Goal: Task Accomplishment & Management: Use online tool/utility

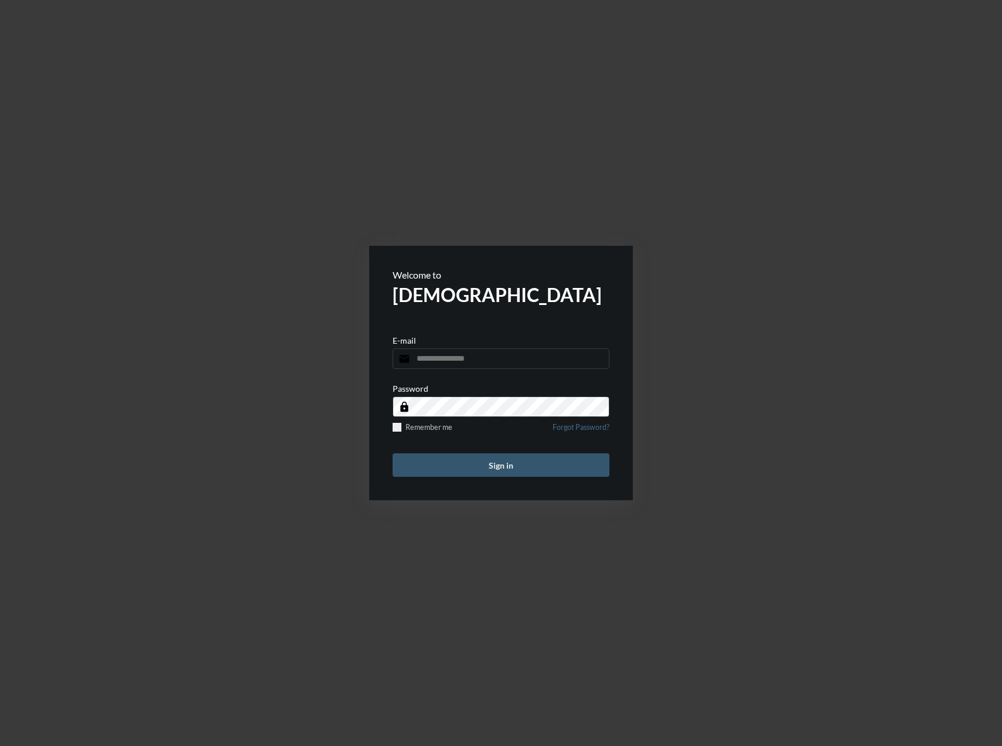
type input "**********"
click at [482, 462] on button "Sign in" at bounding box center [501, 464] width 217 height 23
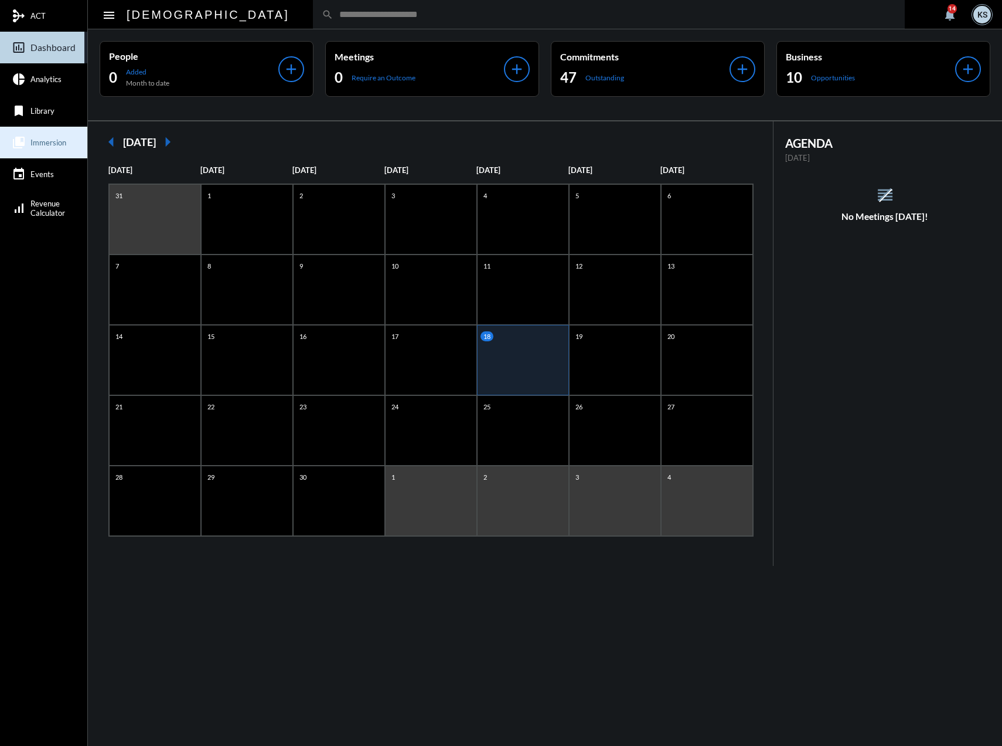
click at [44, 157] on link "collections_bookmark Immersion" at bounding box center [43, 143] width 87 height 32
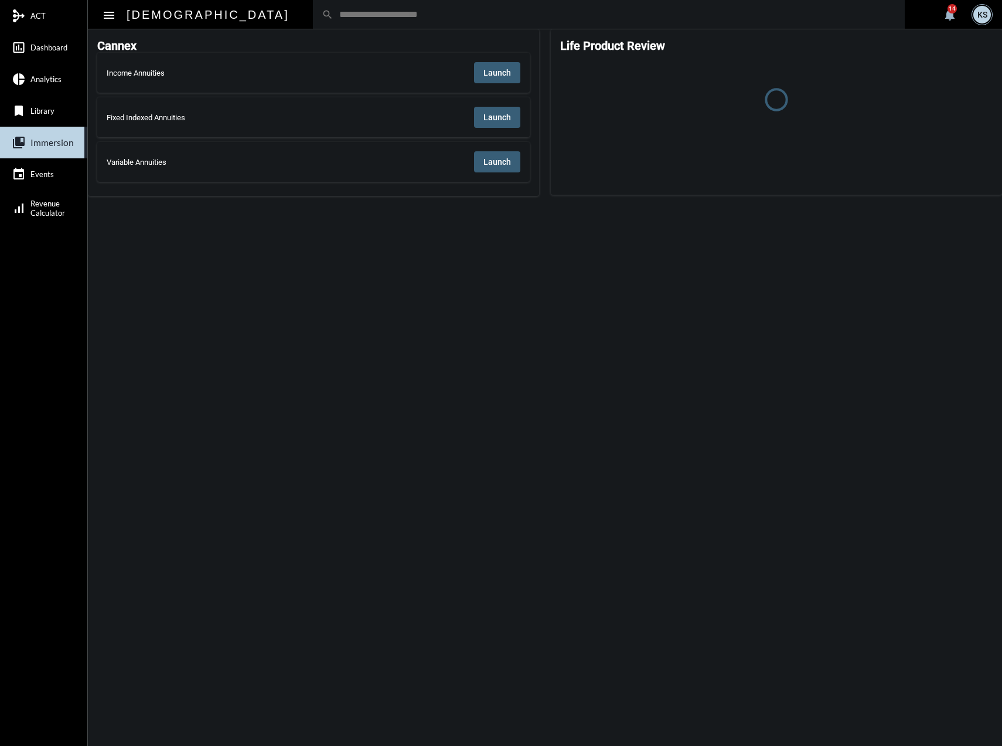
click at [502, 70] on span "Launch" at bounding box center [498, 72] width 28 height 9
